Goal: Task Accomplishment & Management: Use online tool/utility

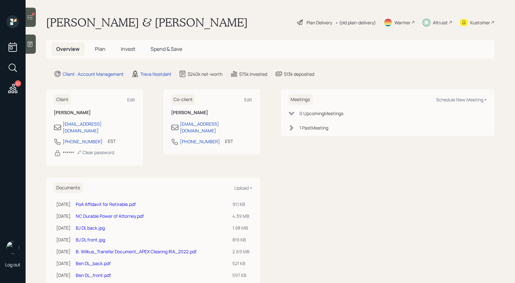
click at [28, 18] on icon at bounding box center [30, 17] width 6 height 6
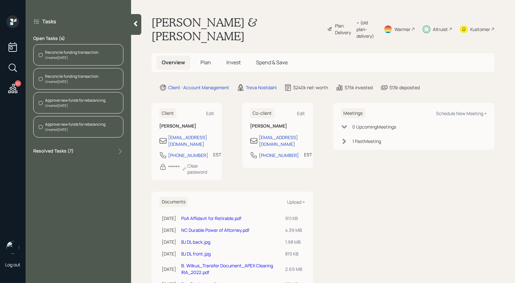
click at [75, 53] on div "Reconcile funding transaction" at bounding box center [71, 53] width 53 height 6
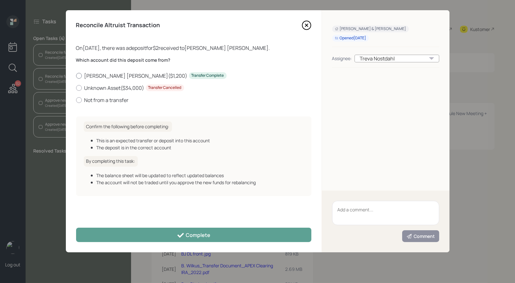
click at [80, 76] on div at bounding box center [79, 76] width 6 height 6
click at [76, 76] on input "[PERSON_NAME] [PERSON_NAME] ( $1,200 ) Transfer Complete" at bounding box center [76, 75] width 0 height 0
radio input "true"
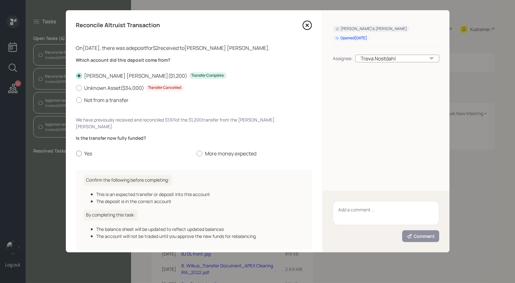
click at [77, 150] on label "Yes" at bounding box center [133, 153] width 115 height 7
click at [76, 153] on input "Yes" at bounding box center [76, 153] width 0 height 0
radio input "true"
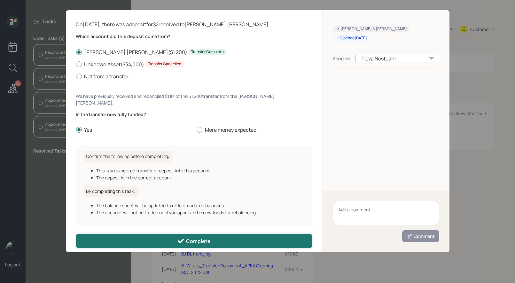
click at [117, 234] on button "Complete" at bounding box center [194, 241] width 236 height 14
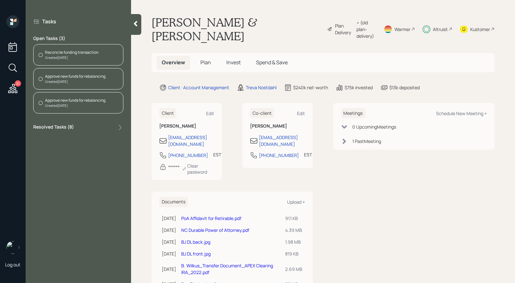
click at [90, 46] on div "Reconcile funding transaction Created Today" at bounding box center [78, 54] width 90 height 21
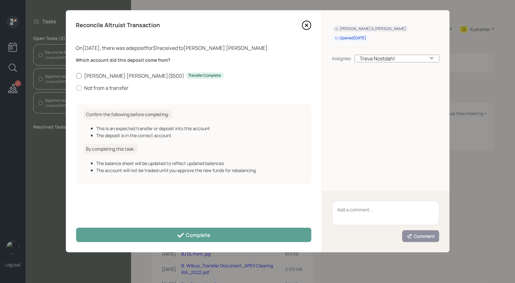
click at [80, 74] on div at bounding box center [79, 76] width 6 height 6
click at [76, 75] on input "Barbara Roth IRA ( $500 ) Transfer Complete" at bounding box center [76, 75] width 0 height 0
radio input "true"
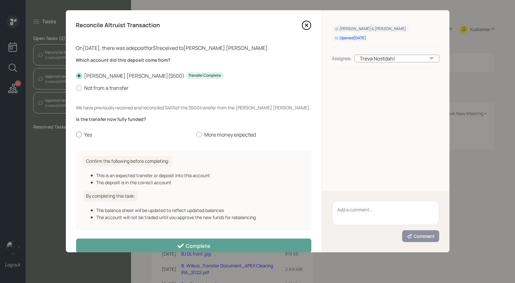
click at [78, 135] on div at bounding box center [79, 135] width 6 height 6
click at [76, 135] on input "Yes" at bounding box center [76, 135] width 0 height 0
radio input "true"
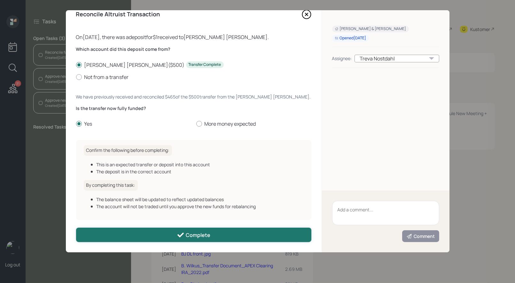
click at [103, 236] on button "Complete" at bounding box center [193, 235] width 235 height 14
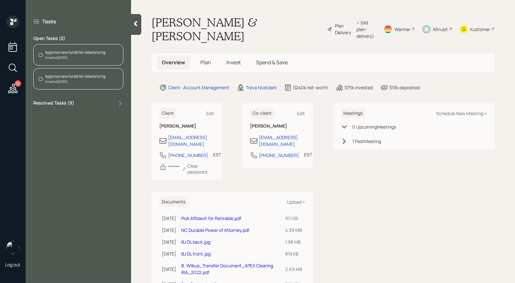
click at [85, 57] on div "Created Today" at bounding box center [75, 57] width 60 height 5
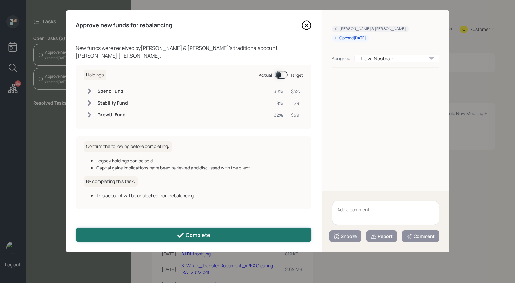
click at [208, 234] on div "Complete" at bounding box center [194, 235] width 34 height 8
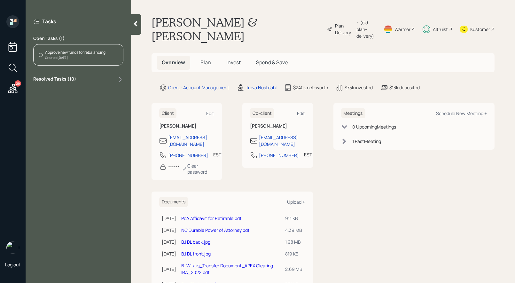
click at [77, 53] on div "Approve new funds for rebalancing" at bounding box center [75, 53] width 60 height 6
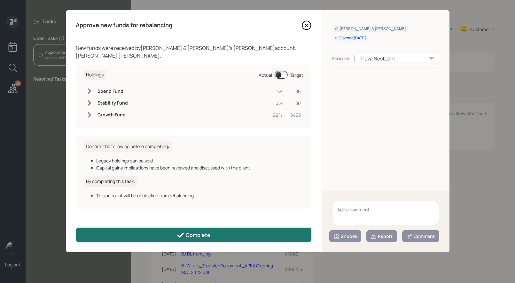
click at [185, 235] on div "Complete" at bounding box center [194, 235] width 34 height 8
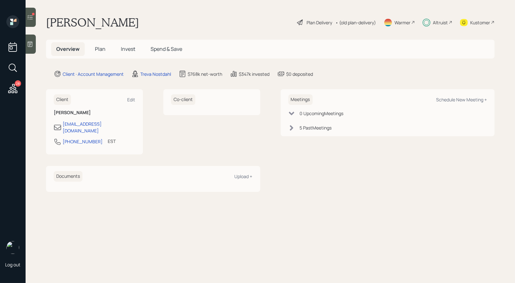
click at [32, 19] on icon at bounding box center [30, 17] width 6 height 6
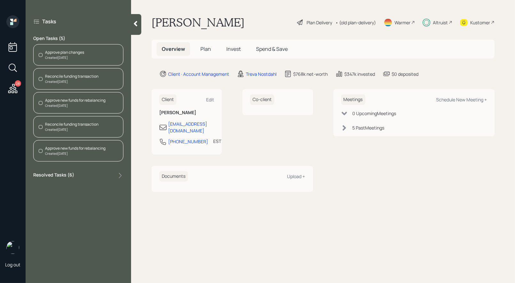
click at [107, 52] on div "Approve plan changes Created [DATE]" at bounding box center [78, 54] width 90 height 21
